Goal: Task Accomplishment & Management: Complete application form

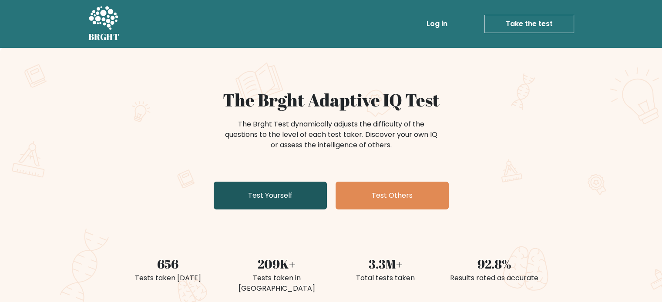
click at [265, 191] on link "Test Yourself" at bounding box center [270, 196] width 113 height 28
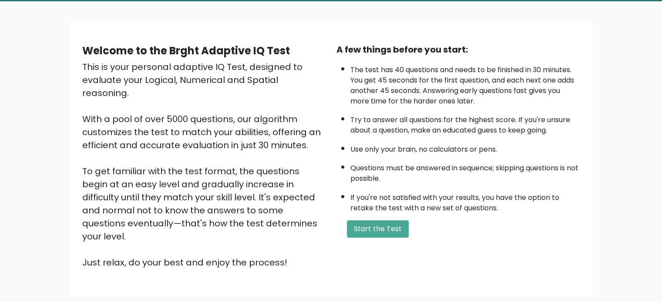
scroll to position [47, 0]
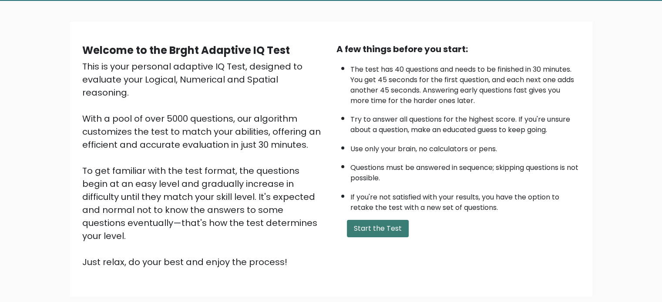
click at [377, 233] on button "Start the Test" at bounding box center [378, 228] width 62 height 17
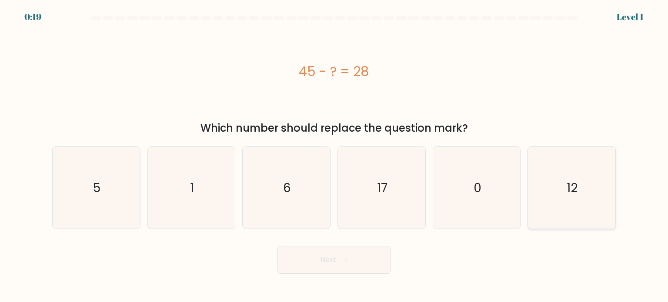
click at [576, 188] on text "12" at bounding box center [573, 187] width 11 height 17
click at [335, 156] on input "f. 12" at bounding box center [334, 153] width 0 height 4
radio input "true"
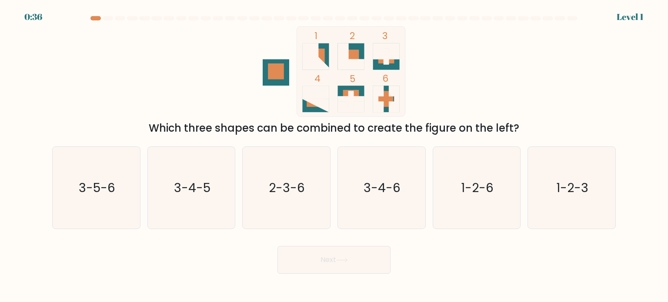
click at [555, 12] on div "0:36 Level 1" at bounding box center [334, 12] width 668 height 24
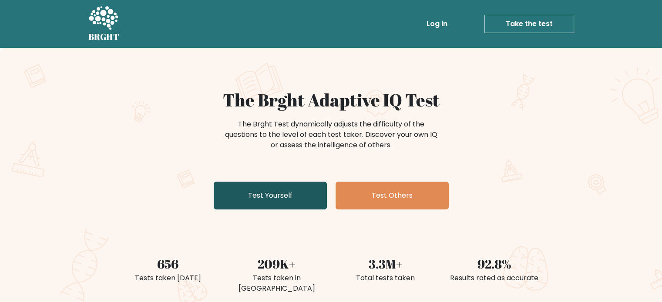
click at [292, 192] on link "Test Yourself" at bounding box center [270, 196] width 113 height 28
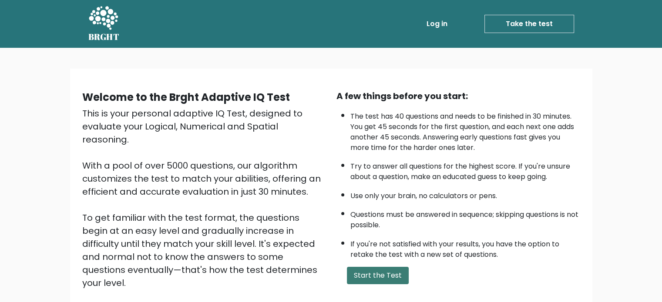
click at [390, 273] on button "Start the Test" at bounding box center [378, 275] width 62 height 17
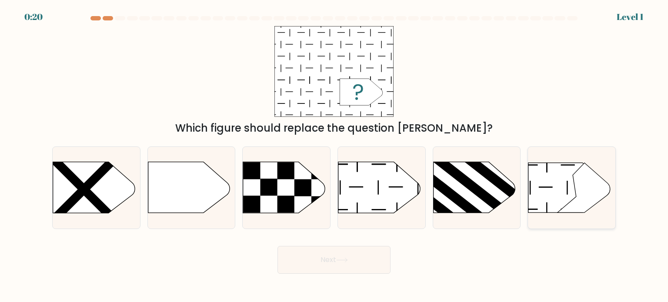
click at [545, 172] on icon at bounding box center [569, 188] width 80 height 50
click at [335, 156] on input "f." at bounding box center [334, 153] width 0 height 4
radio input "true"
click at [303, 272] on button "Next" at bounding box center [334, 260] width 113 height 28
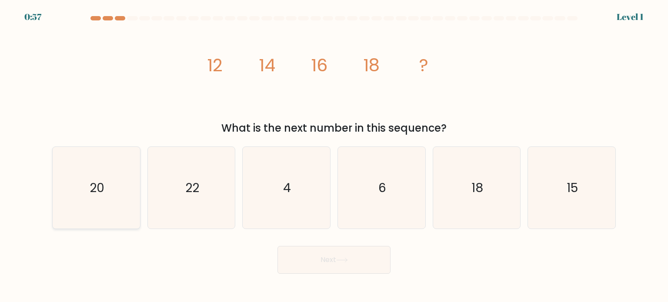
click at [111, 188] on icon "20" at bounding box center [96, 188] width 82 height 82
click at [334, 156] on input "a. 20" at bounding box center [334, 153] width 0 height 4
radio input "true"
click at [305, 261] on button "Next" at bounding box center [334, 260] width 113 height 28
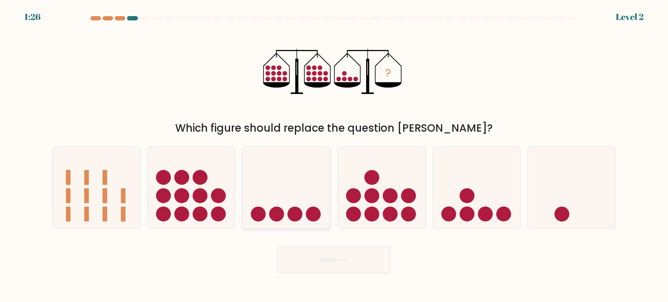
click at [301, 196] on icon at bounding box center [286, 188] width 87 height 72
click at [334, 156] on input "c." at bounding box center [334, 153] width 0 height 4
radio input "true"
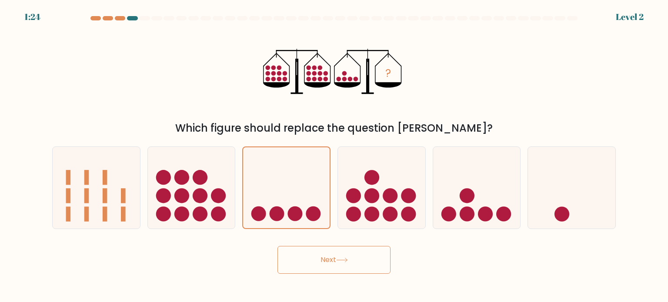
click at [318, 255] on button "Next" at bounding box center [334, 260] width 113 height 28
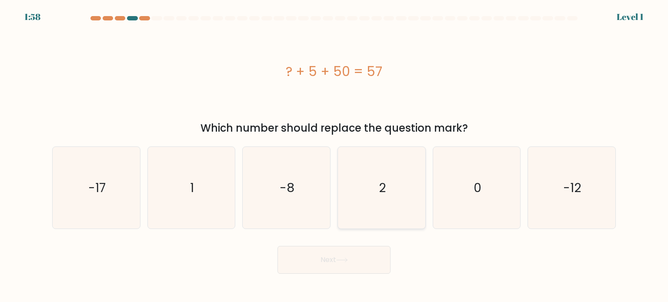
click at [387, 186] on icon "2" at bounding box center [382, 188] width 82 height 82
click at [335, 156] on input "d. 2" at bounding box center [334, 153] width 0 height 4
radio input "true"
click at [353, 255] on button "Next" at bounding box center [334, 260] width 113 height 28
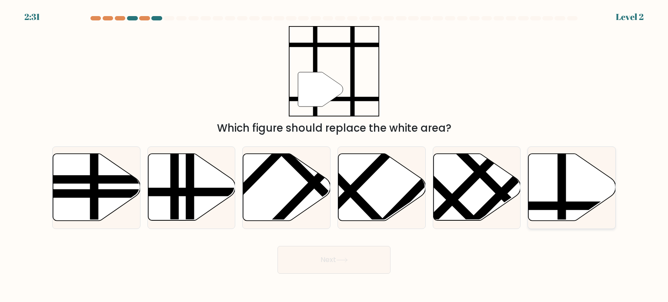
click at [572, 168] on icon at bounding box center [572, 187] width 87 height 67
click at [335, 156] on input "f." at bounding box center [334, 153] width 0 height 4
radio input "true"
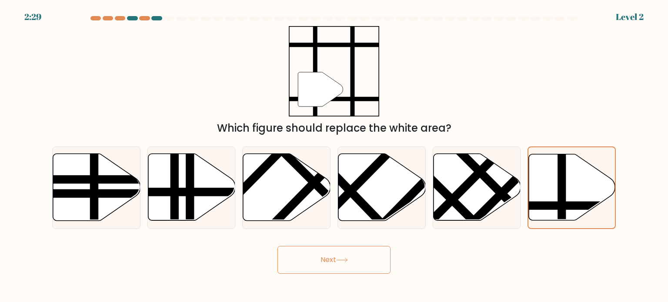
click at [366, 255] on button "Next" at bounding box center [334, 260] width 113 height 28
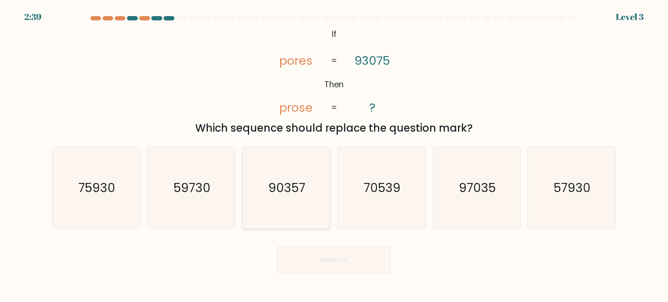
click at [282, 188] on text "90357" at bounding box center [287, 187] width 37 height 17
click at [334, 156] on input "c. 90357" at bounding box center [334, 153] width 0 height 4
radio input "true"
click at [318, 252] on button "Next" at bounding box center [334, 260] width 113 height 28
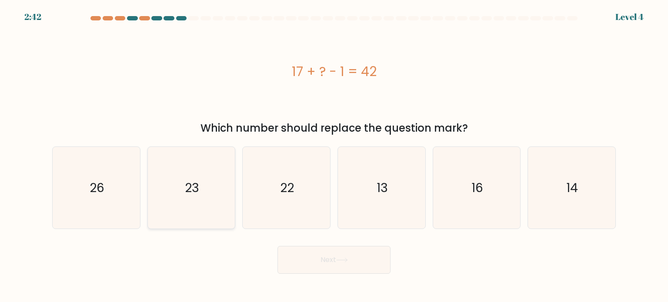
click at [188, 188] on text "23" at bounding box center [192, 187] width 14 height 17
click at [334, 156] on input "b. 23" at bounding box center [334, 153] width 0 height 4
radio input "true"
click at [346, 260] on icon at bounding box center [342, 260] width 12 height 5
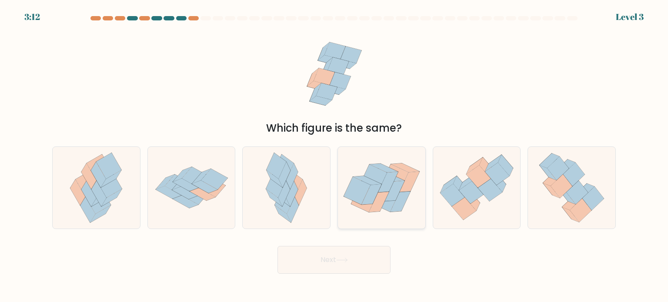
click at [387, 201] on icon at bounding box center [386, 187] width 38 height 29
click at [335, 156] on input "d." at bounding box center [334, 153] width 0 height 4
radio input "true"
click at [357, 256] on button "Next" at bounding box center [334, 260] width 113 height 28
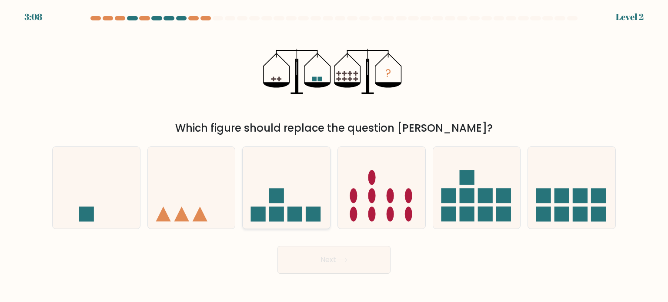
click at [287, 193] on icon at bounding box center [286, 188] width 87 height 72
click at [334, 156] on input "c." at bounding box center [334, 153] width 0 height 4
radio input "true"
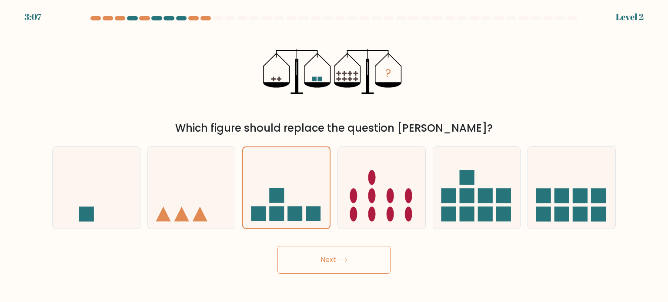
click at [306, 262] on button "Next" at bounding box center [334, 260] width 113 height 28
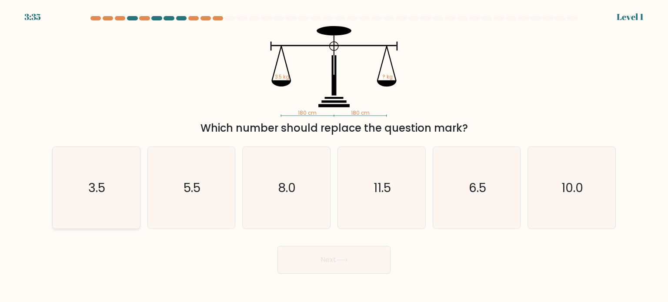
click at [94, 197] on icon "3.5" at bounding box center [96, 188] width 82 height 82
click at [334, 156] on input "a. 3.5" at bounding box center [334, 153] width 0 height 4
radio input "true"
click at [312, 252] on button "Next" at bounding box center [334, 260] width 113 height 28
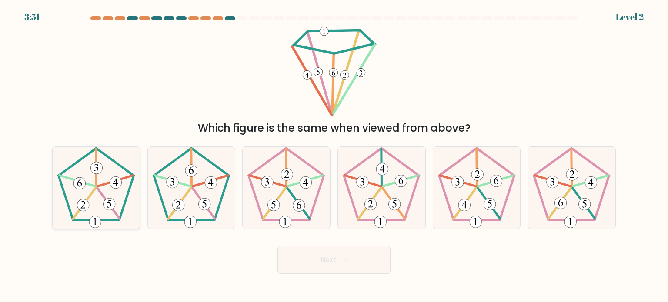
click at [85, 193] on icon at bounding box center [96, 188] width 82 height 82
click at [334, 156] on input "a." at bounding box center [334, 153] width 0 height 4
radio input "true"
click at [190, 193] on icon at bounding box center [192, 188] width 82 height 82
click at [334, 156] on input "b." at bounding box center [334, 153] width 0 height 4
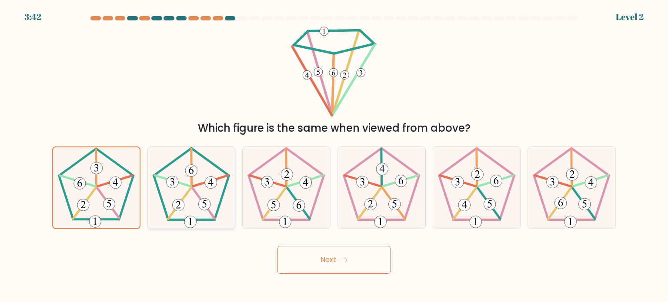
radio input "true"
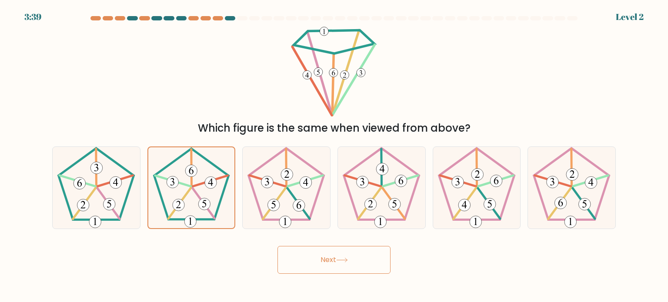
click at [281, 263] on button "Next" at bounding box center [334, 260] width 113 height 28
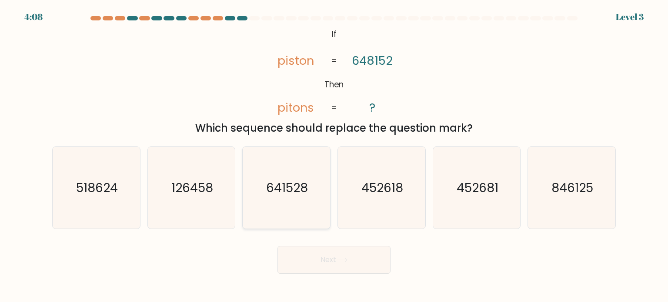
click at [302, 196] on icon "641528" at bounding box center [286, 188] width 82 height 82
click at [334, 156] on input "c. 641528" at bounding box center [334, 153] width 0 height 4
radio input "true"
click at [368, 263] on button "Next" at bounding box center [334, 260] width 113 height 28
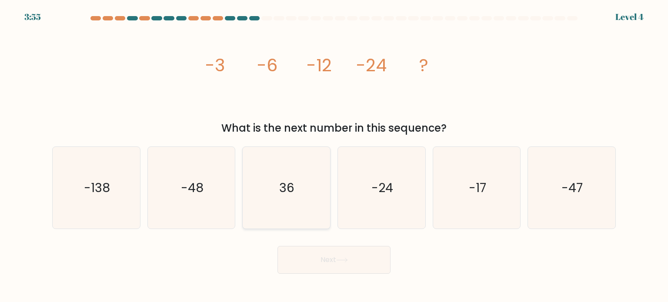
click at [284, 203] on icon "36" at bounding box center [286, 188] width 82 height 82
click at [334, 156] on input "c. 36" at bounding box center [334, 153] width 0 height 4
radio input "true"
click at [337, 255] on button "Next" at bounding box center [334, 260] width 113 height 28
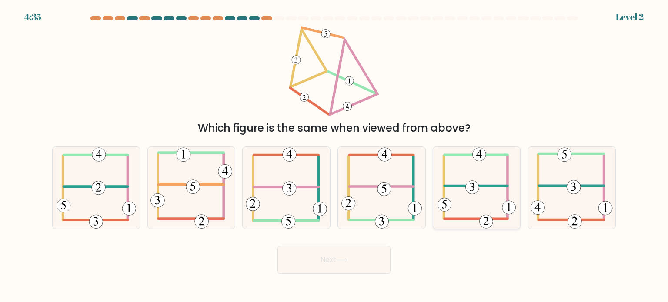
click at [470, 185] on 594 at bounding box center [472, 187] width 13 height 13
click at [335, 156] on input "e." at bounding box center [334, 153] width 0 height 4
radio input "true"
click at [327, 259] on button "Next" at bounding box center [334, 260] width 113 height 28
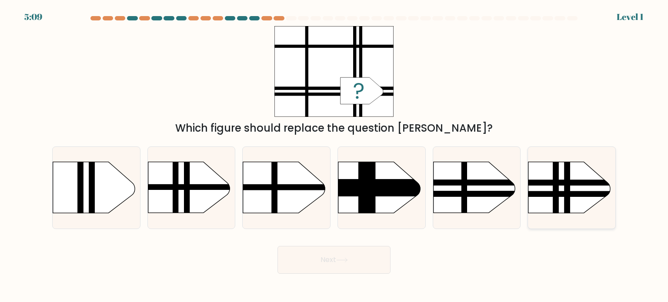
click at [573, 182] on rect at bounding box center [517, 183] width 228 height 6
click at [335, 156] on input "f." at bounding box center [334, 153] width 0 height 4
radio input "true"
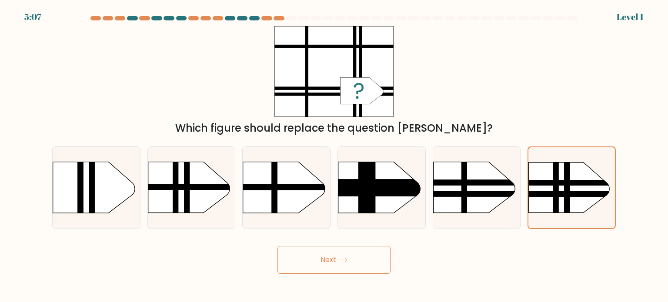
click at [372, 256] on button "Next" at bounding box center [334, 260] width 113 height 28
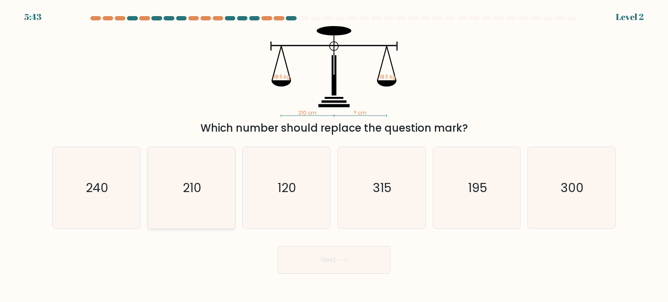
click at [214, 195] on icon "210" at bounding box center [192, 188] width 82 height 82
click at [334, 156] on input "b. 210" at bounding box center [334, 153] width 0 height 4
radio input "true"
click at [375, 269] on button "Next" at bounding box center [334, 260] width 113 height 28
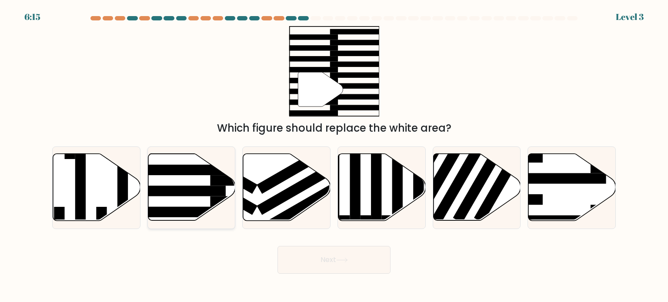
click at [222, 180] on rect at bounding box center [258, 181] width 95 height 10
click at [334, 156] on input "b." at bounding box center [334, 153] width 0 height 4
radio input "true"
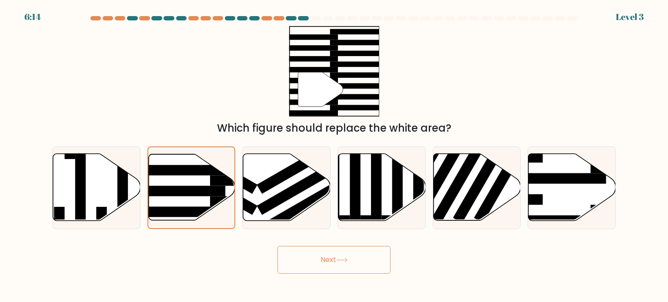
click at [316, 262] on button "Next" at bounding box center [334, 260] width 113 height 28
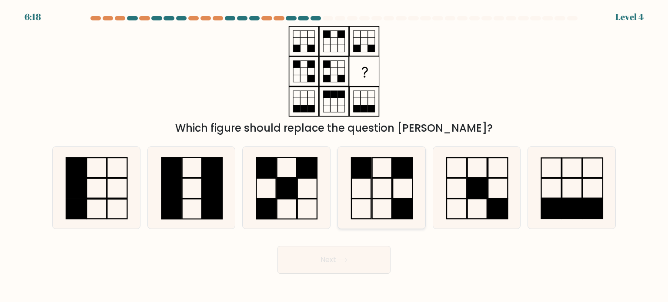
click at [378, 172] on icon at bounding box center [382, 188] width 82 height 82
click at [335, 156] on input "d." at bounding box center [334, 153] width 0 height 4
radio input "true"
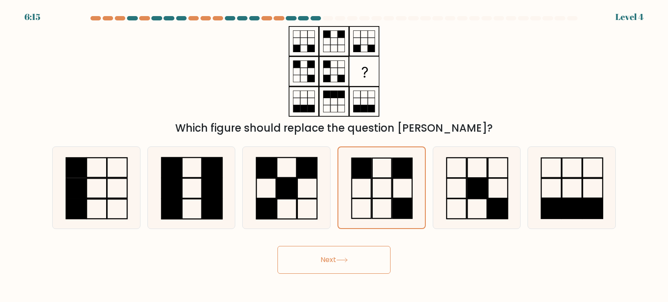
click at [365, 259] on button "Next" at bounding box center [334, 260] width 113 height 28
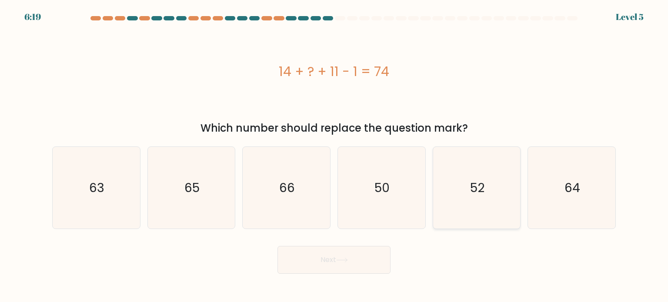
click at [476, 196] on icon "52" at bounding box center [477, 188] width 82 height 82
click at [335, 156] on input "e. 52" at bounding box center [334, 153] width 0 height 4
radio input "true"
click at [354, 261] on button "Next" at bounding box center [334, 260] width 113 height 28
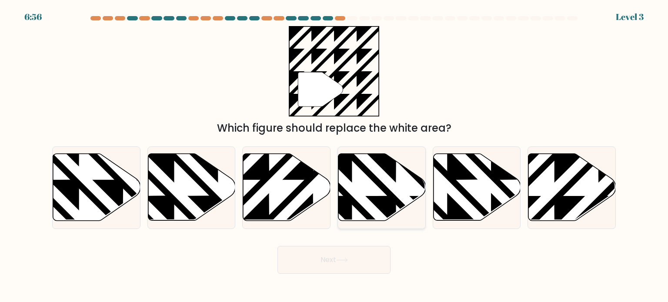
click at [375, 187] on icon at bounding box center [382, 187] width 87 height 67
click at [335, 156] on input "d." at bounding box center [334, 153] width 0 height 4
radio input "true"
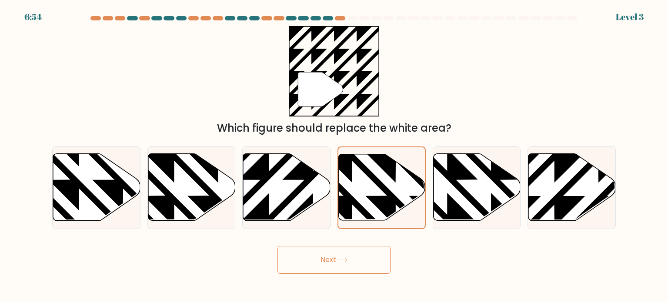
click at [347, 258] on icon at bounding box center [342, 260] width 12 height 5
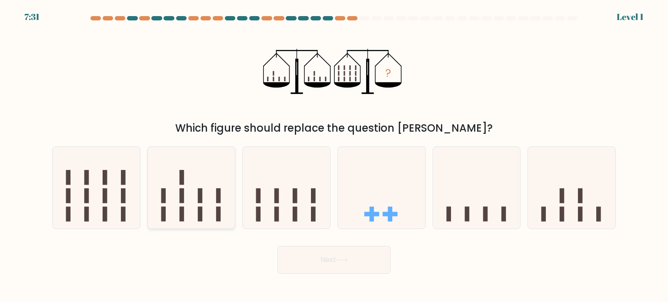
click at [212, 189] on icon at bounding box center [191, 188] width 87 height 72
click at [334, 156] on input "b." at bounding box center [334, 153] width 0 height 4
radio input "true"
click at [317, 253] on button "Next" at bounding box center [334, 260] width 113 height 28
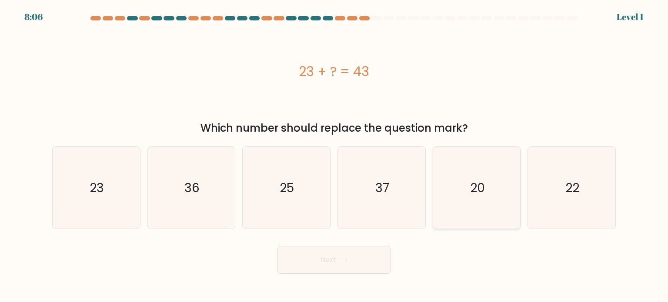
click at [508, 205] on icon "20" at bounding box center [477, 188] width 82 height 82
click at [335, 156] on input "e. 20" at bounding box center [334, 153] width 0 height 4
radio input "true"
click at [333, 263] on button "Next" at bounding box center [334, 260] width 113 height 28
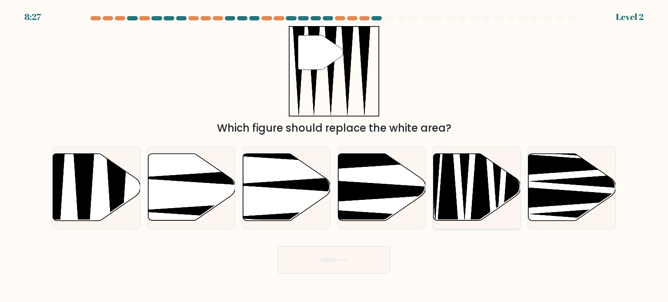
click at [473, 199] on icon at bounding box center [481, 160] width 23 height 154
click at [335, 156] on input "e." at bounding box center [334, 153] width 0 height 4
radio input "true"
click at [306, 259] on button "Next" at bounding box center [334, 260] width 113 height 28
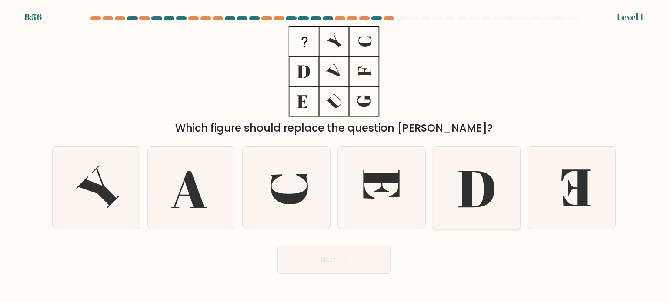
click at [486, 195] on icon at bounding box center [477, 189] width 36 height 36
click at [335, 156] on input "e." at bounding box center [334, 153] width 0 height 4
radio input "true"
click at [295, 166] on icon at bounding box center [286, 188] width 82 height 82
click at [334, 156] on input "c." at bounding box center [334, 153] width 0 height 4
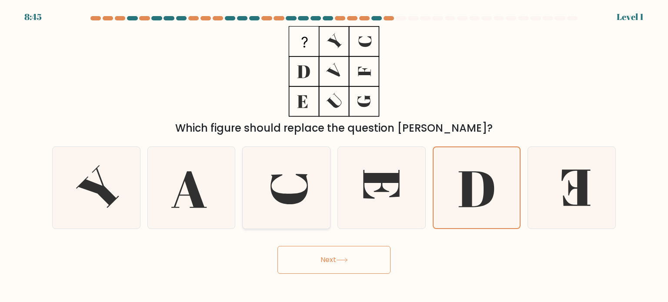
radio input "true"
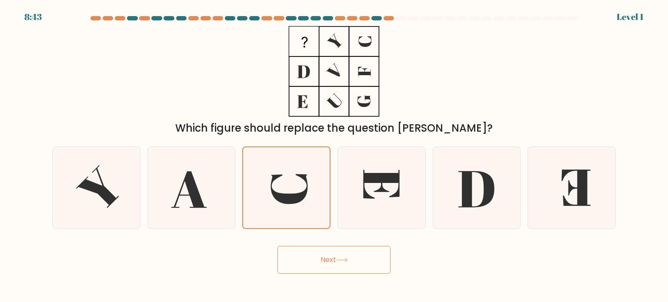
click at [311, 261] on button "Next" at bounding box center [334, 260] width 113 height 28
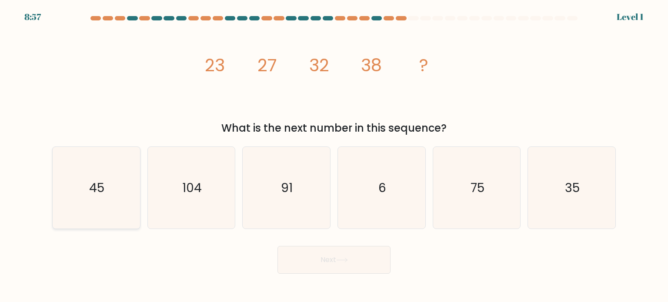
click at [120, 189] on icon "45" at bounding box center [96, 188] width 82 height 82
click at [334, 156] on input "a. 45" at bounding box center [334, 153] width 0 height 4
radio input "true"
click at [331, 261] on button "Next" at bounding box center [334, 260] width 113 height 28
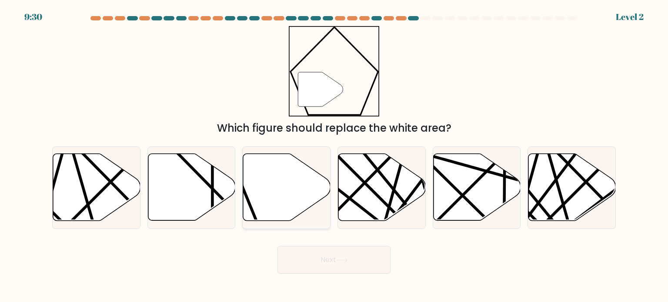
click at [256, 179] on icon at bounding box center [286, 187] width 87 height 67
click at [334, 156] on input "c." at bounding box center [334, 153] width 0 height 4
radio input "true"
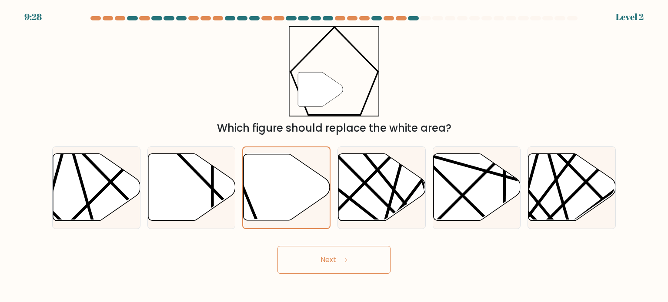
click at [337, 256] on button "Next" at bounding box center [334, 260] width 113 height 28
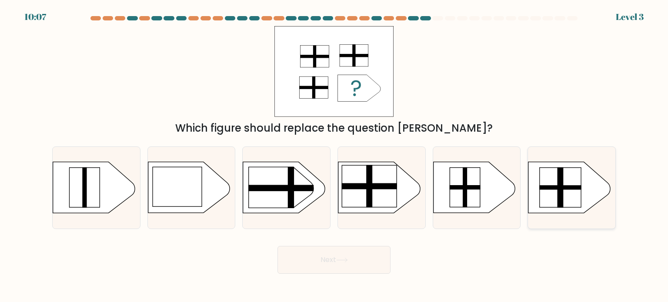
click at [574, 188] on rect at bounding box center [561, 188] width 42 height 4
click at [335, 156] on input "f." at bounding box center [334, 153] width 0 height 4
radio input "true"
click at [367, 259] on button "Next" at bounding box center [334, 260] width 113 height 28
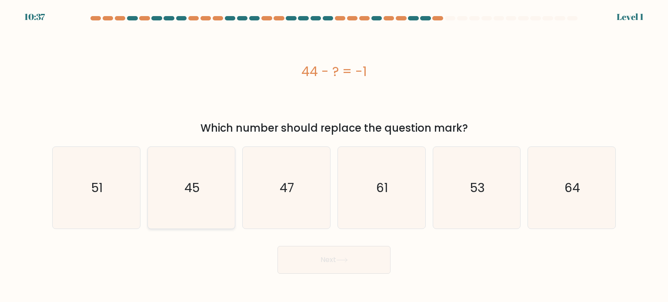
click at [218, 177] on icon "45" at bounding box center [192, 188] width 82 height 82
click at [334, 156] on input "b. 45" at bounding box center [334, 153] width 0 height 4
radio input "true"
click at [331, 260] on button "Next" at bounding box center [334, 260] width 113 height 28
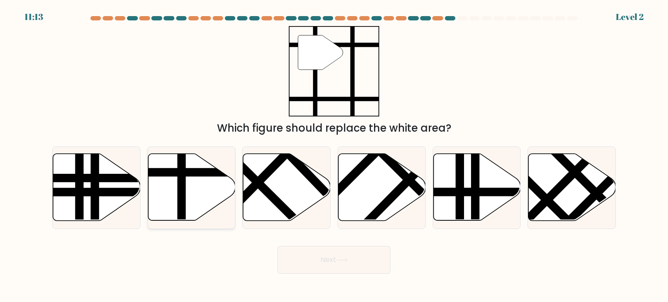
click at [203, 200] on icon at bounding box center [191, 187] width 87 height 67
click at [334, 156] on input "b." at bounding box center [334, 153] width 0 height 4
radio input "true"
click at [305, 257] on button "Next" at bounding box center [334, 260] width 113 height 28
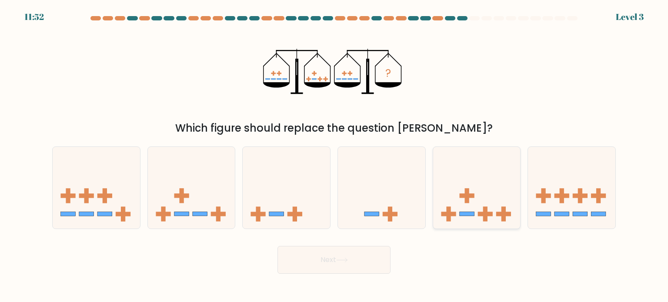
click at [467, 191] on rect at bounding box center [467, 195] width 4 height 15
click at [335, 156] on input "e." at bounding box center [334, 153] width 0 height 4
radio input "true"
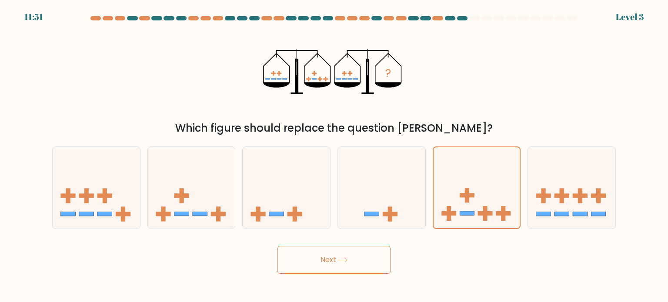
click at [372, 262] on button "Next" at bounding box center [334, 260] width 113 height 28
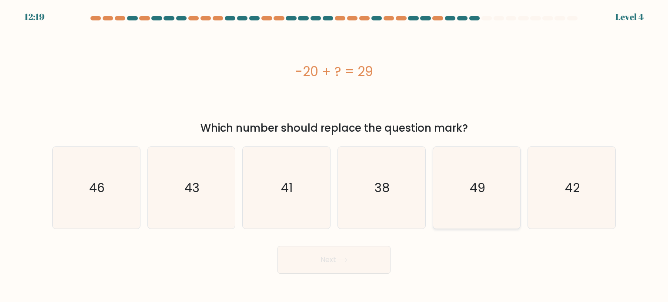
click at [467, 179] on icon "49" at bounding box center [477, 188] width 82 height 82
click at [335, 156] on input "e. 49" at bounding box center [334, 153] width 0 height 4
radio input "true"
click at [359, 259] on button "Next" at bounding box center [334, 260] width 113 height 28
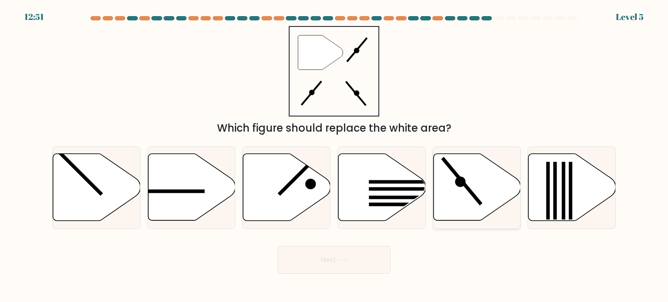
click at [465, 188] on icon at bounding box center [476, 187] width 87 height 67
click at [335, 156] on input "e." at bounding box center [334, 153] width 0 height 4
radio input "true"
click at [350, 259] on button "Next" at bounding box center [334, 260] width 113 height 28
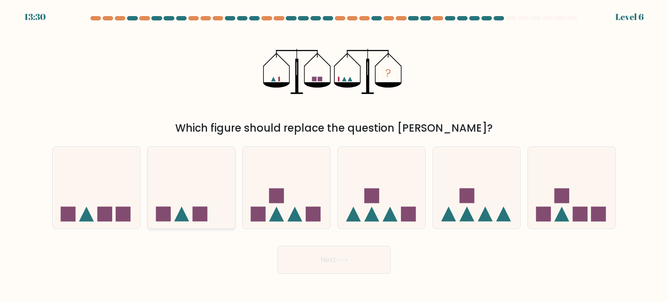
click at [191, 206] on icon at bounding box center [191, 188] width 87 height 72
click at [334, 156] on input "b." at bounding box center [334, 153] width 0 height 4
radio input "true"
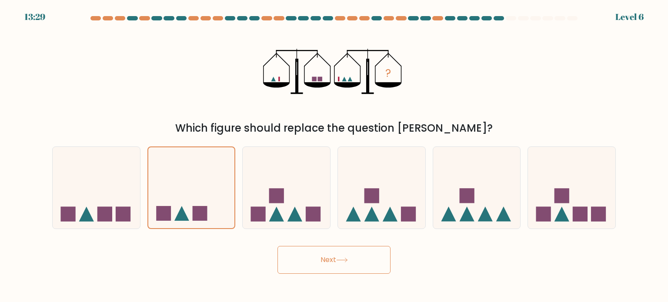
click at [297, 255] on button "Next" at bounding box center [334, 260] width 113 height 28
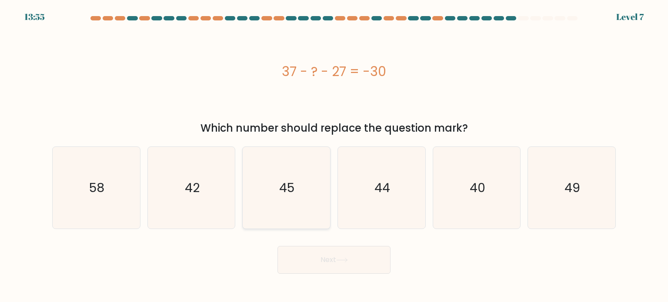
click at [271, 200] on icon "45" at bounding box center [286, 188] width 82 height 82
click at [334, 156] on input "c. 45" at bounding box center [334, 153] width 0 height 4
radio input "true"
click at [367, 262] on button "Next" at bounding box center [334, 260] width 113 height 28
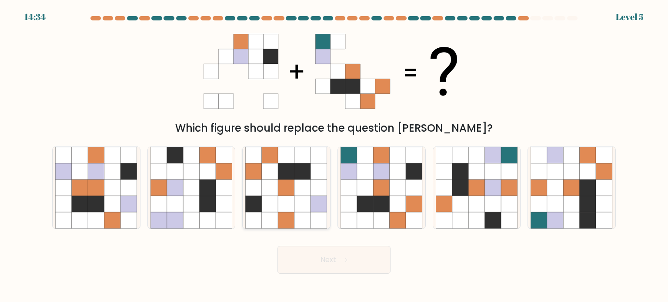
click at [244, 205] on div at bounding box center [286, 188] width 88 height 83
click at [334, 156] on input "c." at bounding box center [334, 153] width 0 height 4
radio input "true"
click at [350, 265] on button "Next" at bounding box center [334, 260] width 113 height 28
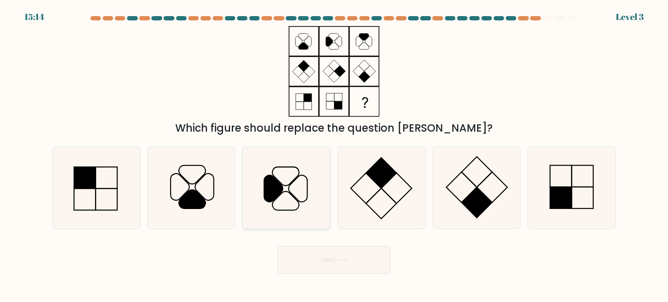
click at [271, 179] on icon at bounding box center [274, 188] width 19 height 27
click at [334, 156] on input "c." at bounding box center [334, 153] width 0 height 4
radio input "true"
click at [340, 257] on button "Next" at bounding box center [334, 260] width 113 height 28
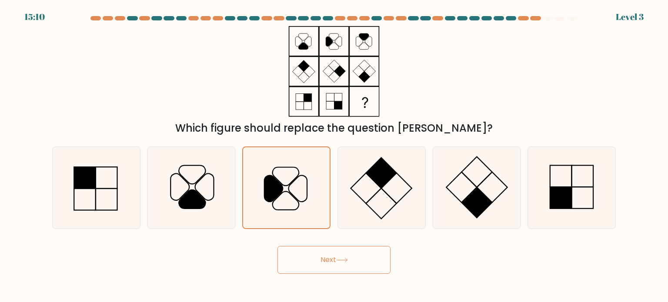
click at [340, 257] on button "Next" at bounding box center [334, 260] width 113 height 28
click at [332, 259] on button "Next" at bounding box center [334, 260] width 113 height 28
click at [209, 212] on icon at bounding box center [192, 188] width 82 height 82
click at [334, 156] on input "b." at bounding box center [334, 153] width 0 height 4
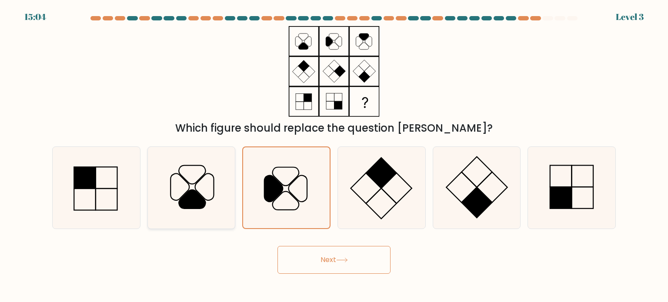
radio input "true"
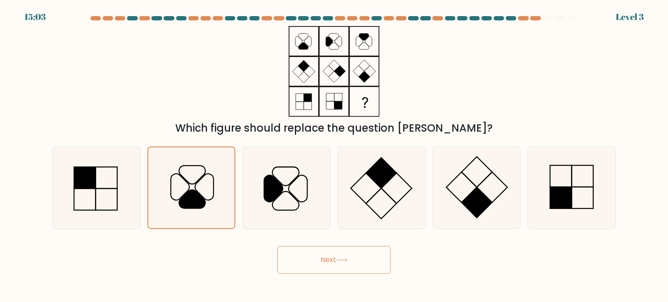
click at [345, 258] on button "Next" at bounding box center [334, 260] width 113 height 28
click at [333, 261] on button "Next" at bounding box center [334, 260] width 113 height 28
click at [360, 260] on button "Next" at bounding box center [334, 260] width 113 height 28
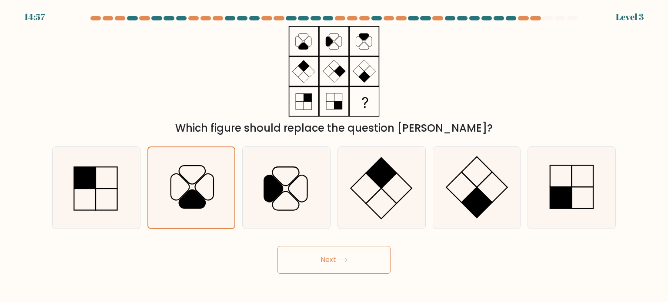
click at [360, 260] on button "Next" at bounding box center [334, 260] width 113 height 28
click at [86, 195] on icon at bounding box center [96, 188] width 82 height 82
click at [334, 156] on input "a." at bounding box center [334, 153] width 0 height 4
radio input "true"
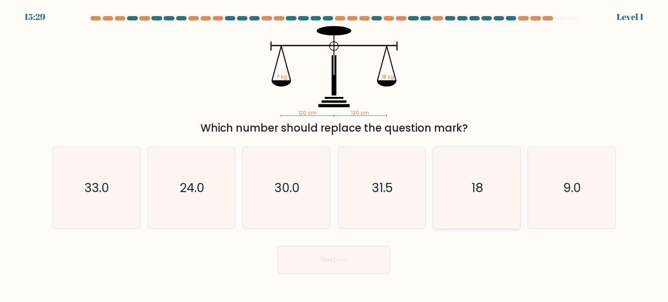
click at [480, 207] on icon "18" at bounding box center [477, 188] width 82 height 82
click at [335, 156] on input "e. 18" at bounding box center [334, 153] width 0 height 4
radio input "true"
click at [381, 262] on button "Next" at bounding box center [334, 260] width 113 height 28
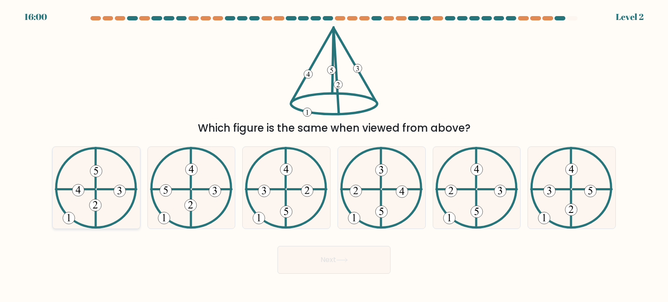
click at [92, 188] on icon at bounding box center [96, 188] width 83 height 82
click at [334, 156] on input "a." at bounding box center [334, 153] width 0 height 4
radio input "true"
click at [302, 265] on button "Next" at bounding box center [334, 260] width 113 height 28
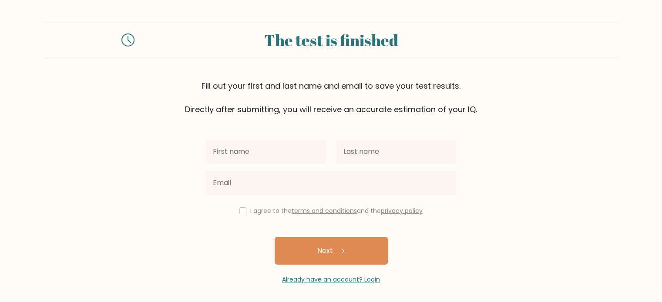
click at [247, 149] on input "text" at bounding box center [266, 152] width 120 height 24
type input "[PERSON_NAME]"
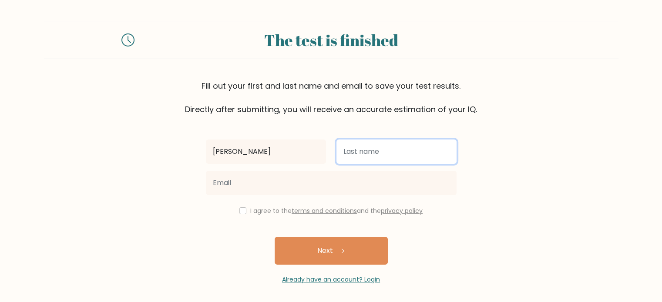
click at [347, 154] on input "text" at bounding box center [396, 152] width 120 height 24
type input "[PERSON_NAME]"
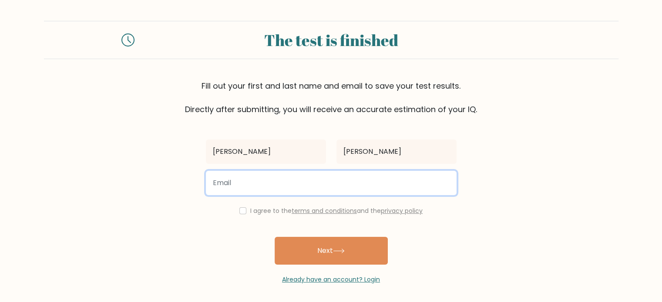
click at [244, 184] on input "email" at bounding box center [331, 183] width 251 height 24
type input "[EMAIL_ADDRESS][DOMAIN_NAME]"
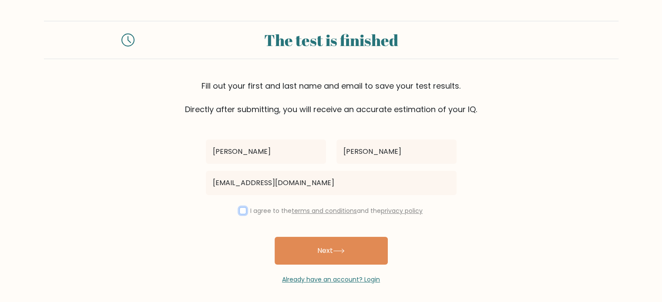
click at [242, 213] on input "checkbox" at bounding box center [242, 211] width 7 height 7
checkbox input "true"
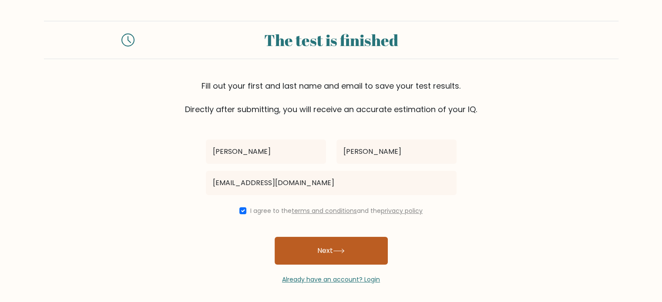
click at [305, 250] on button "Next" at bounding box center [331, 251] width 113 height 28
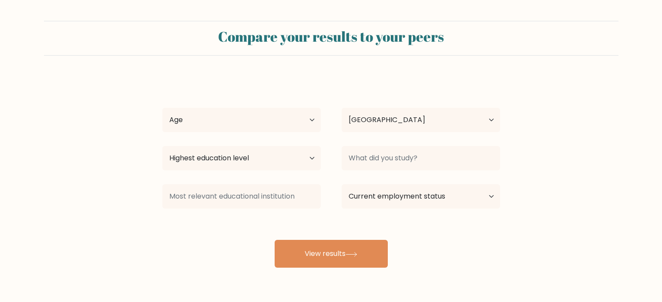
select select "PH"
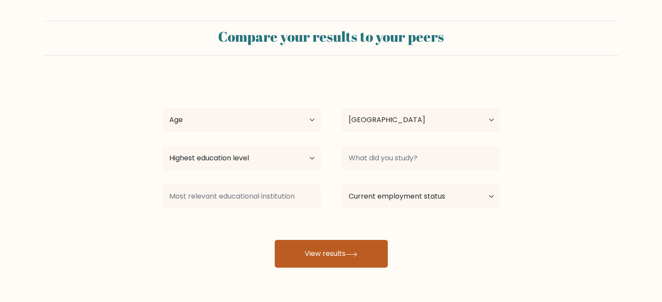
click at [315, 256] on button "View results" at bounding box center [331, 254] width 113 height 28
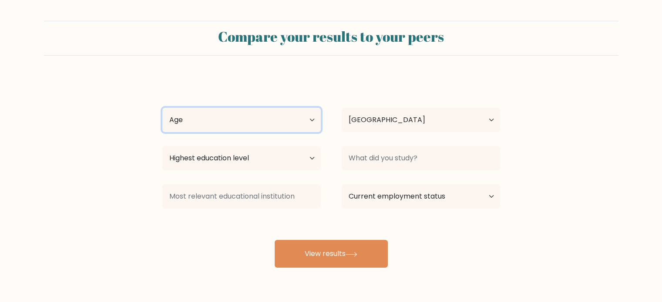
click at [272, 129] on select "Age Under 18 years old 18-24 years old 25-34 years old 35-44 years old 45-54 ye…" at bounding box center [241, 120] width 158 height 24
select select "25_34"
click at [162, 108] on select "Age Under 18 years old 18-24 years old 25-34 years old 35-44 years old 45-54 ye…" at bounding box center [241, 120] width 158 height 24
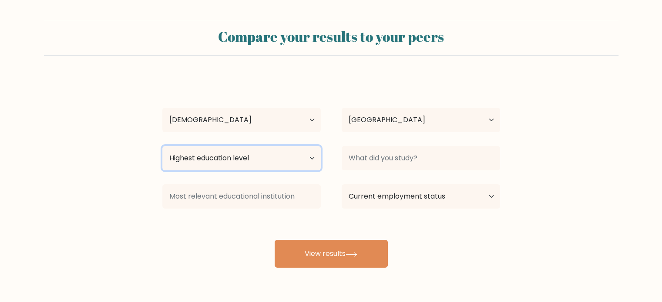
click at [243, 165] on select "Highest education level No schooling Primary Lower Secondary Upper Secondary Oc…" at bounding box center [241, 158] width 158 height 24
select select "bachelors_degree"
click at [162, 146] on select "Highest education level No schooling Primary Lower Secondary Upper Secondary Oc…" at bounding box center [241, 158] width 158 height 24
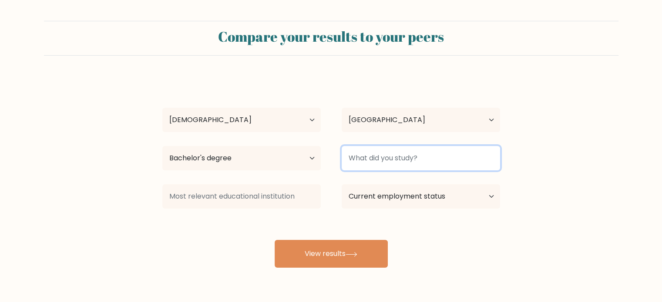
click at [403, 164] on input at bounding box center [421, 158] width 158 height 24
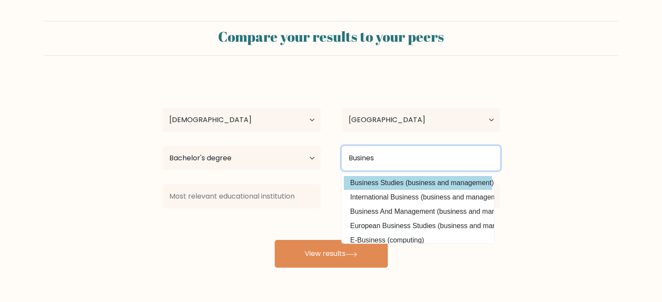
type input "Busines"
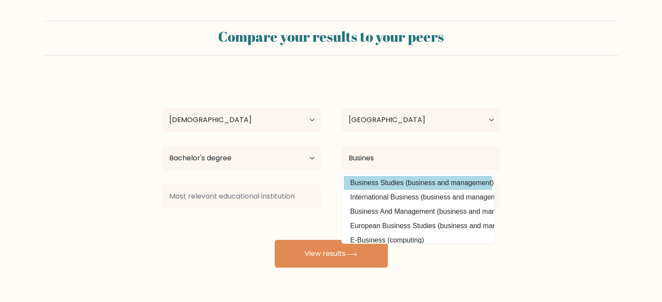
click at [399, 181] on div "Marianne Juzzette Velasquez Age Under 18 years old 18-24 years old 25-34 years …" at bounding box center [331, 172] width 348 height 191
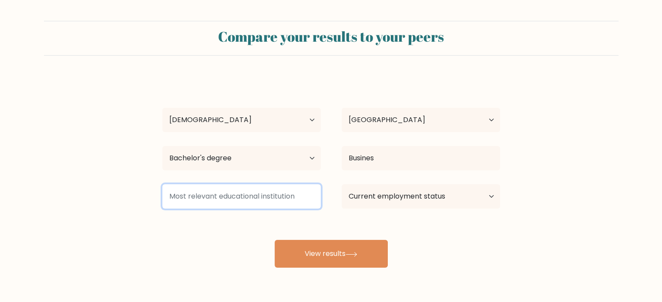
click at [291, 202] on input at bounding box center [241, 197] width 158 height 24
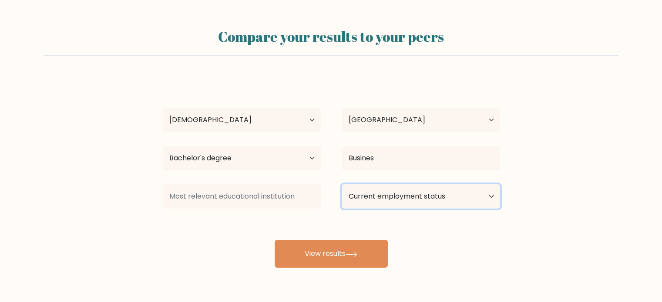
click at [373, 197] on select "Current employment status Employed Student Retired Other / prefer not to answer" at bounding box center [421, 197] width 158 height 24
select select "other"
click at [342, 185] on select "Current employment status Employed Student Retired Other / prefer not to answer" at bounding box center [421, 197] width 158 height 24
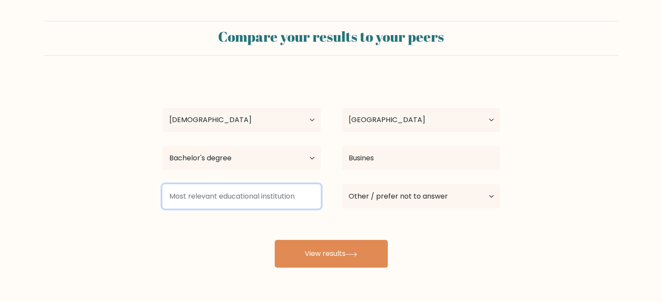
click at [225, 198] on input at bounding box center [241, 197] width 158 height 24
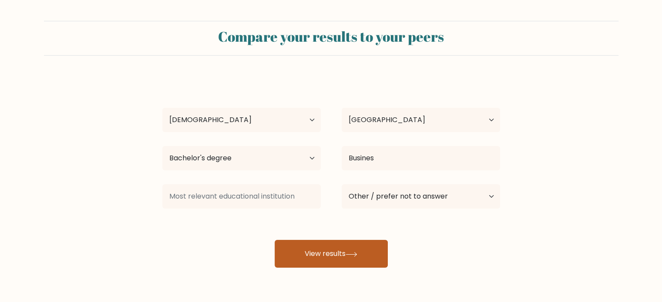
click at [301, 249] on button "View results" at bounding box center [331, 254] width 113 height 28
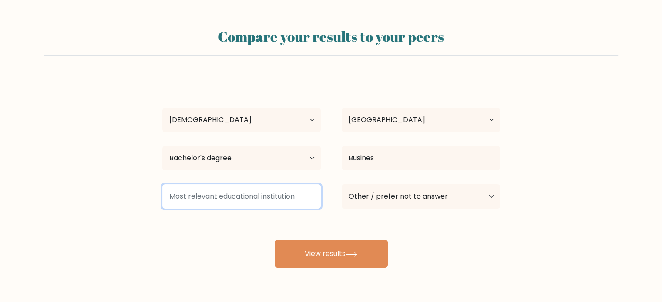
click at [274, 200] on input at bounding box center [241, 197] width 158 height 24
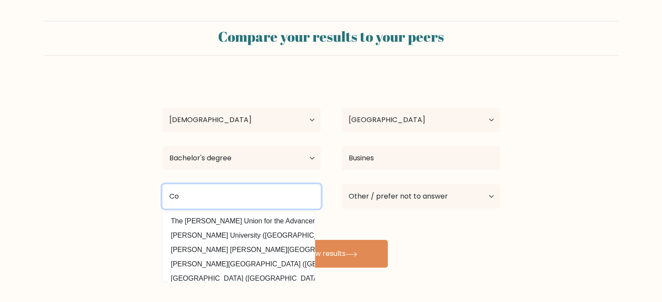
type input "C"
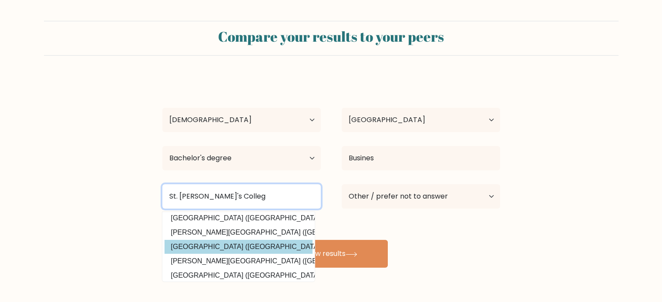
scroll to position [18, 0]
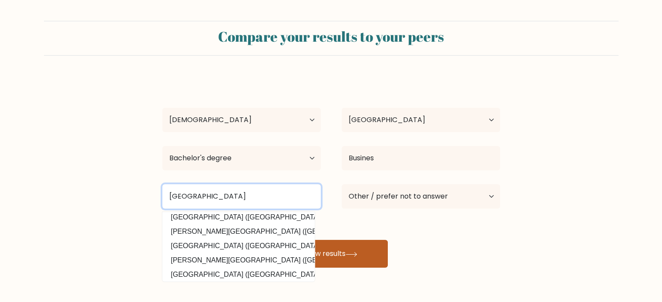
type input "St. Michael's College"
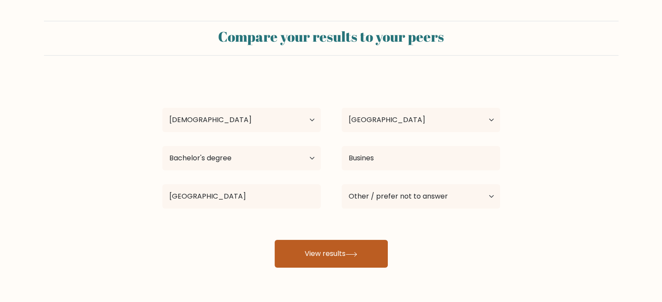
click at [339, 247] on button "View results" at bounding box center [331, 254] width 113 height 28
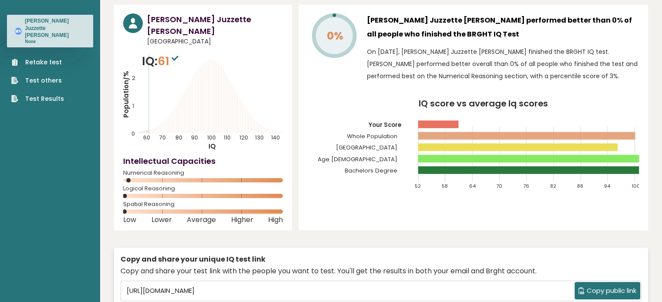
scroll to position [31, 0]
click at [52, 58] on link "Retake test" at bounding box center [37, 62] width 53 height 9
